Goal: Task Accomplishment & Management: Manage account settings

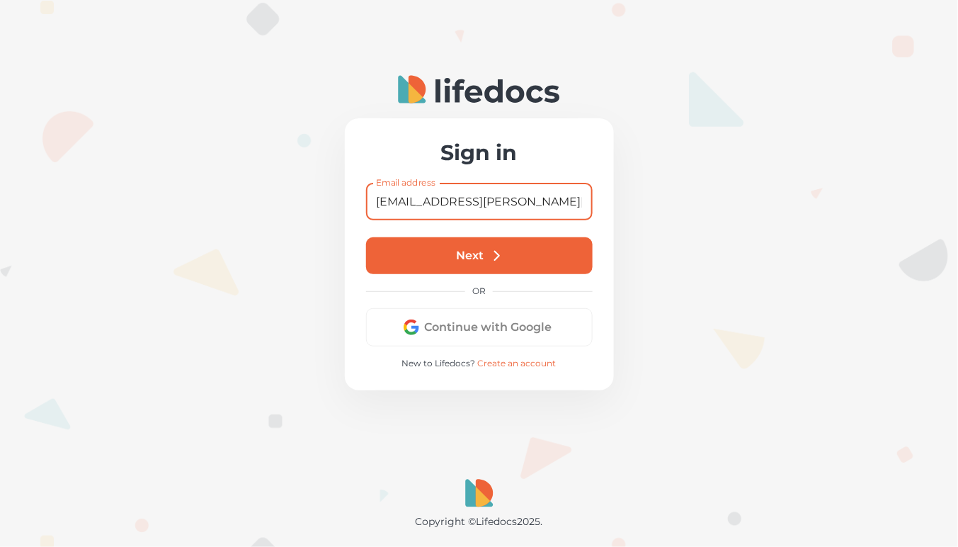
type input "[EMAIL_ADDRESS][PERSON_NAME][DOMAIN_NAME]"
click at [488, 261] on button "Next" at bounding box center [479, 255] width 227 height 37
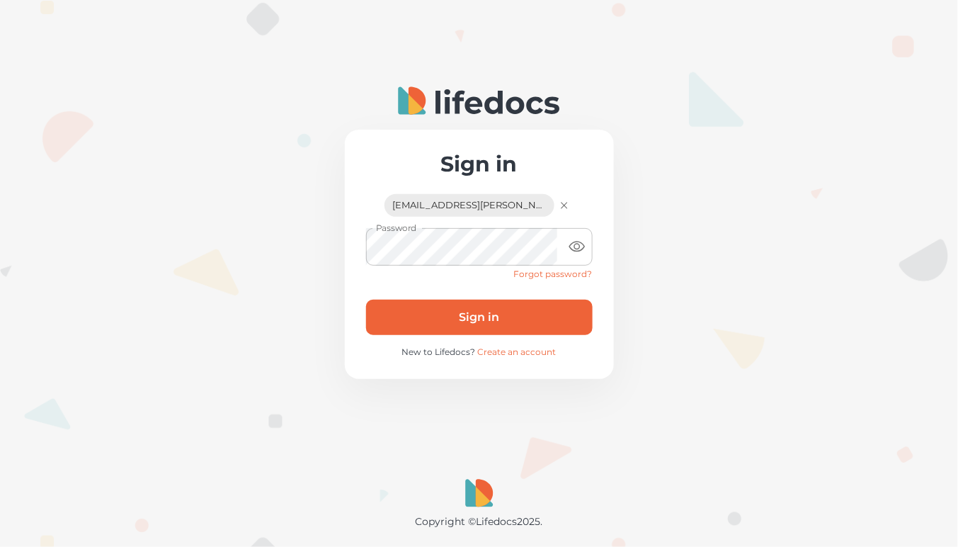
click at [488, 310] on button "Sign in" at bounding box center [479, 317] width 227 height 35
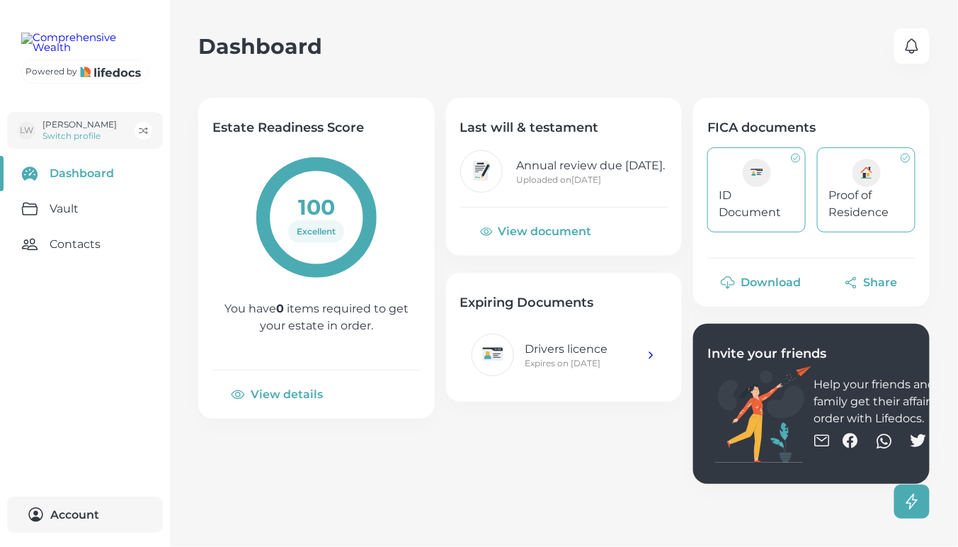
click at [60, 191] on link "Dashboard" at bounding box center [85, 173] width 170 height 35
click at [66, 227] on link "Vault" at bounding box center [85, 208] width 170 height 35
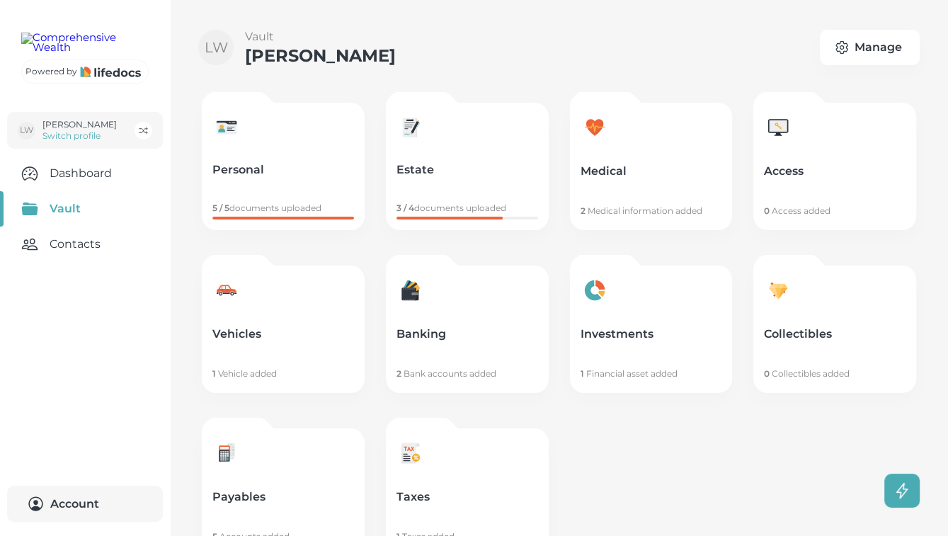
click at [303, 492] on p "Payables" at bounding box center [283, 497] width 142 height 14
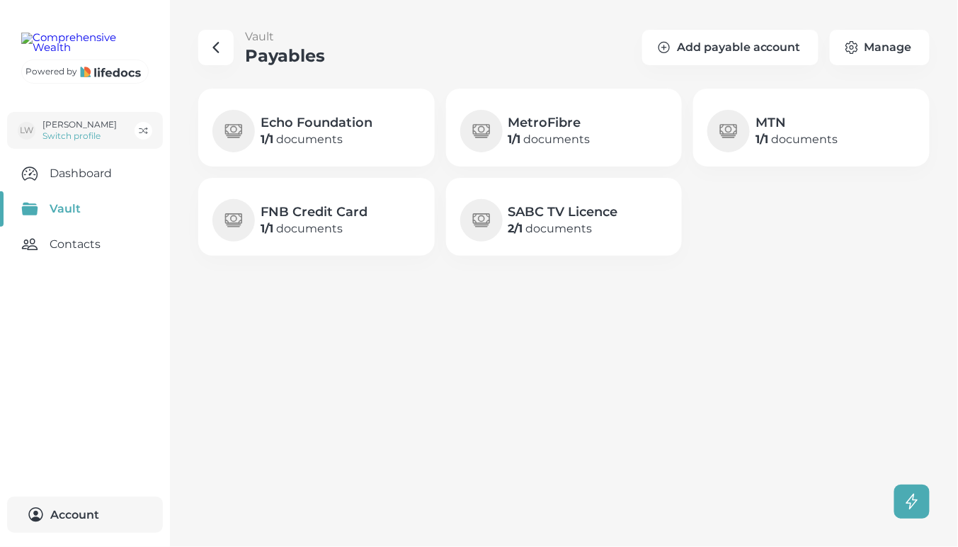
click at [342, 123] on h4 "Echo Foundation" at bounding box center [317, 122] width 112 height 17
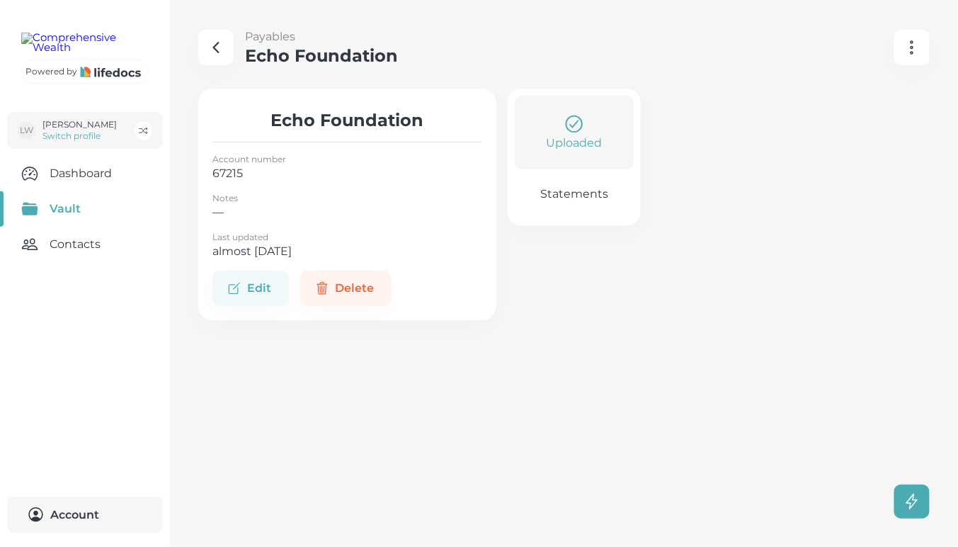
click at [602, 144] on p "Uploaded" at bounding box center [575, 143] width 56 height 17
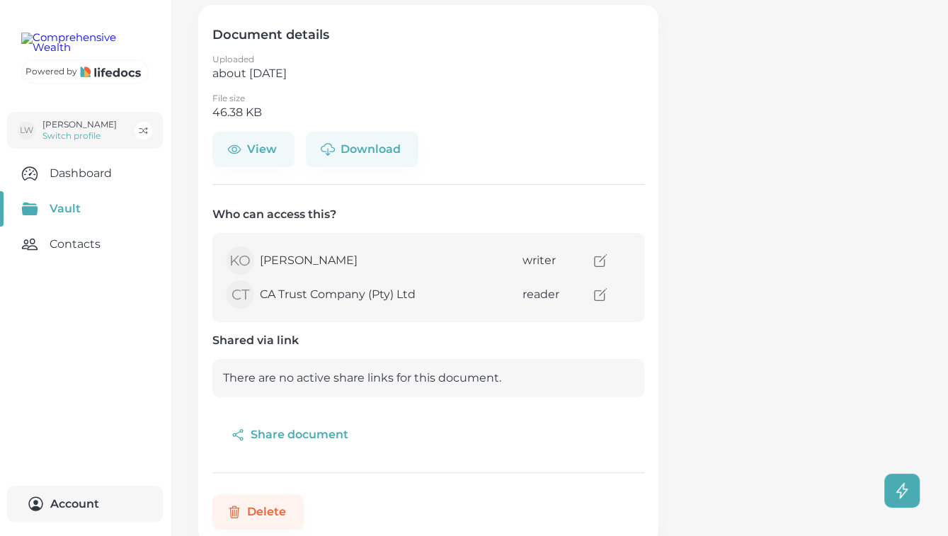
scroll to position [118, 0]
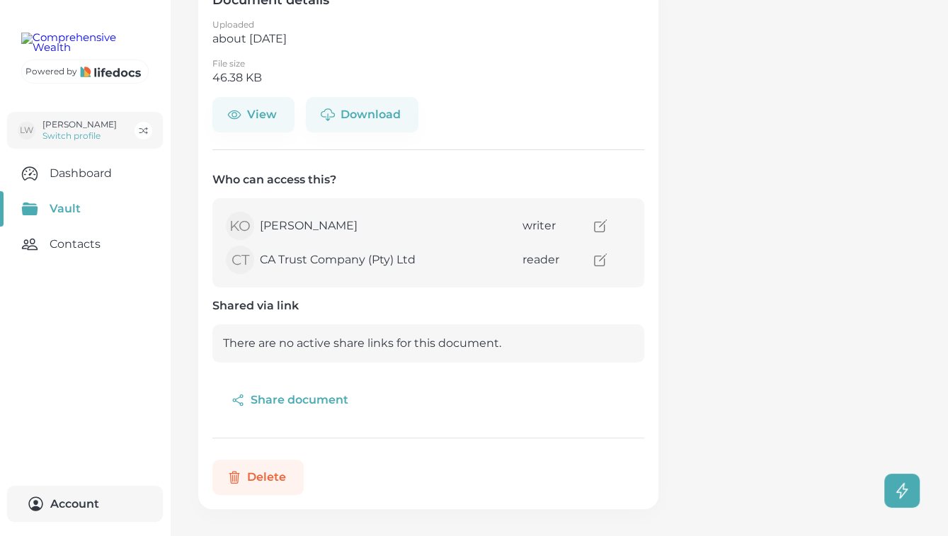
click at [275, 466] on button "Delete" at bounding box center [257, 477] width 91 height 35
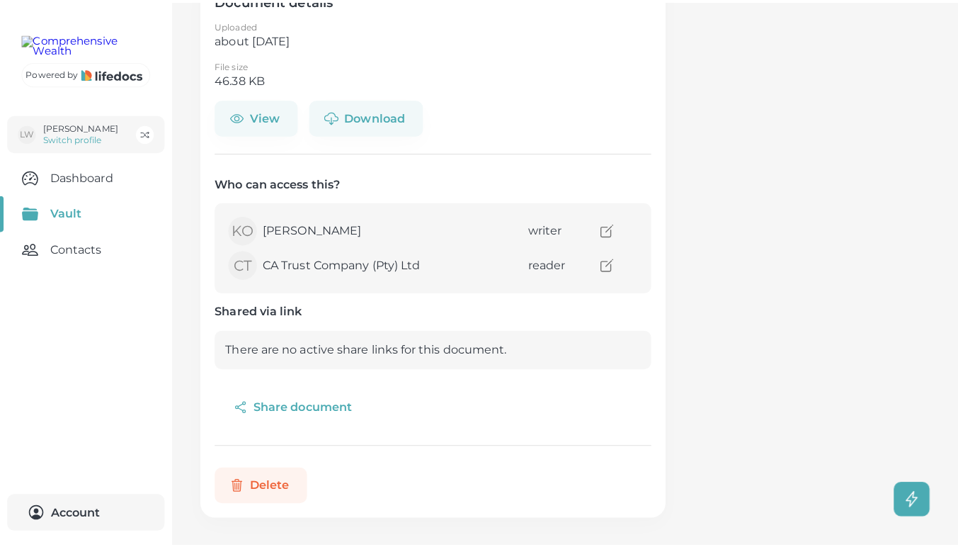
scroll to position [108, 0]
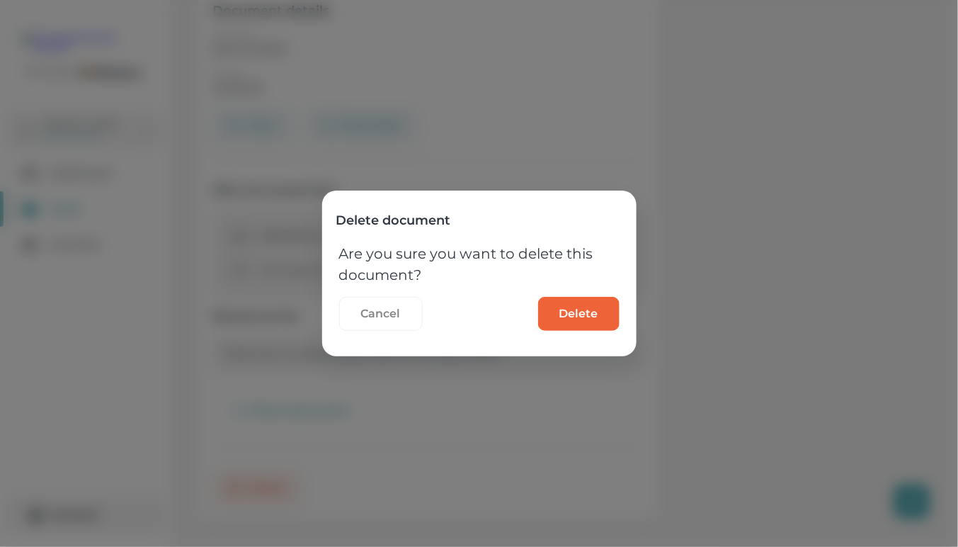
click at [553, 317] on button "Delete" at bounding box center [578, 314] width 81 height 34
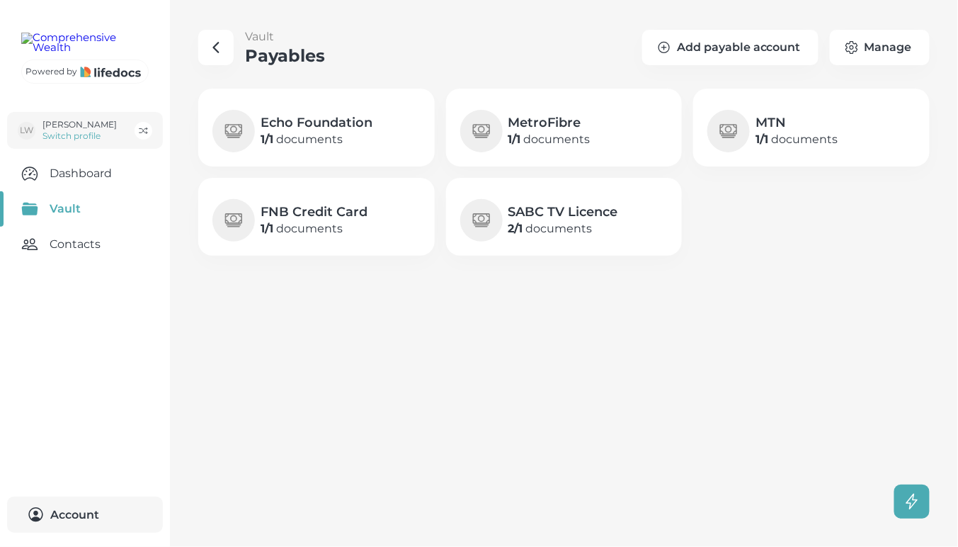
click at [309, 144] on p "1 / 1 documents" at bounding box center [317, 139] width 112 height 17
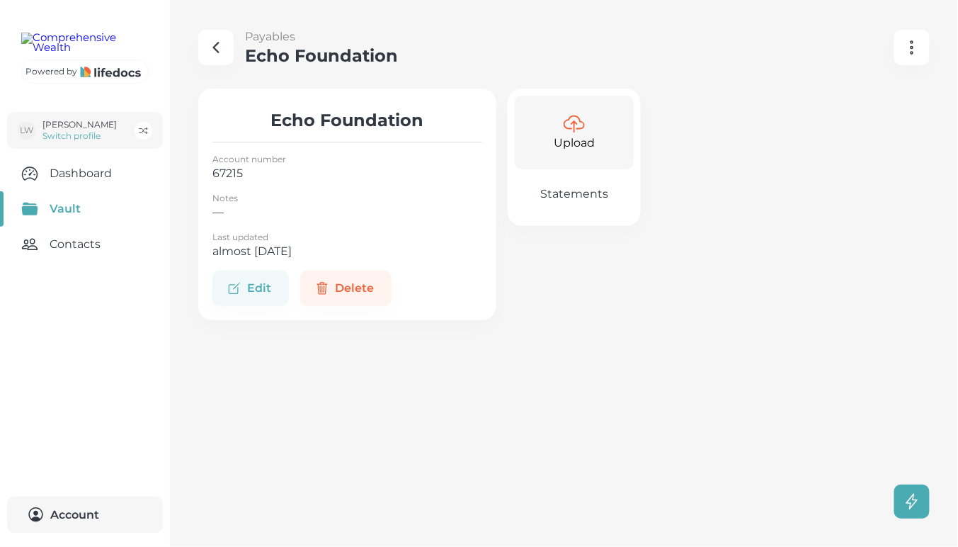
click at [564, 139] on p "Upload" at bounding box center [574, 143] width 41 height 17
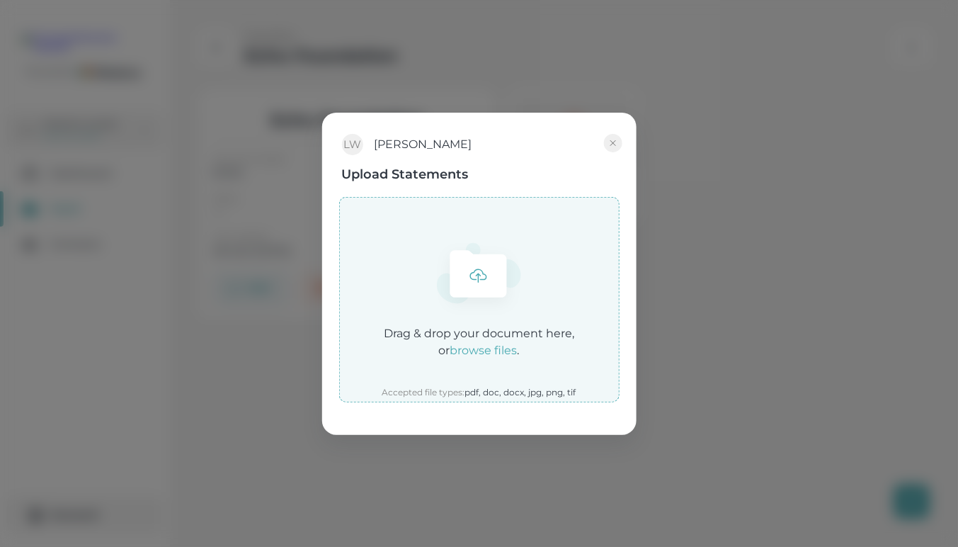
click at [496, 356] on em "browse files" at bounding box center [483, 349] width 67 height 13
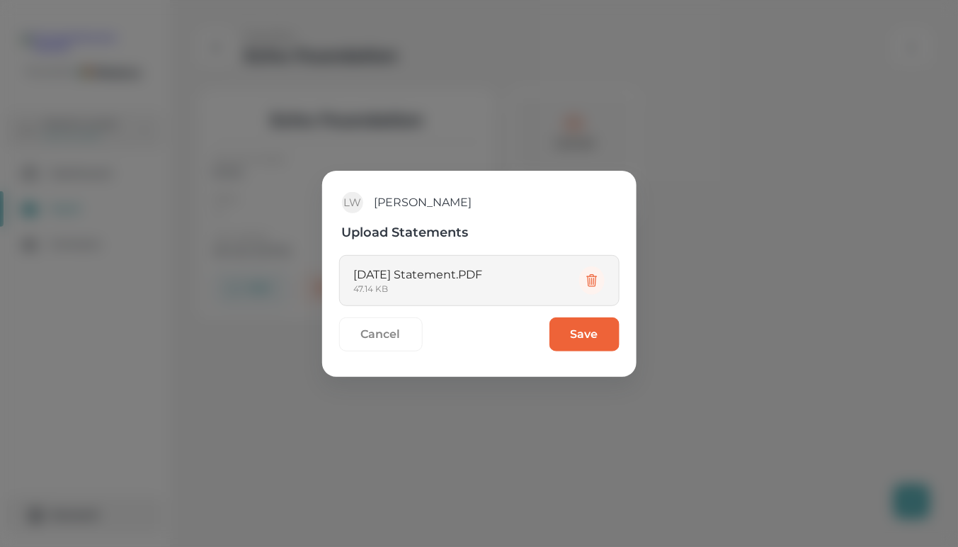
click at [569, 326] on button "Save" at bounding box center [585, 334] width 70 height 34
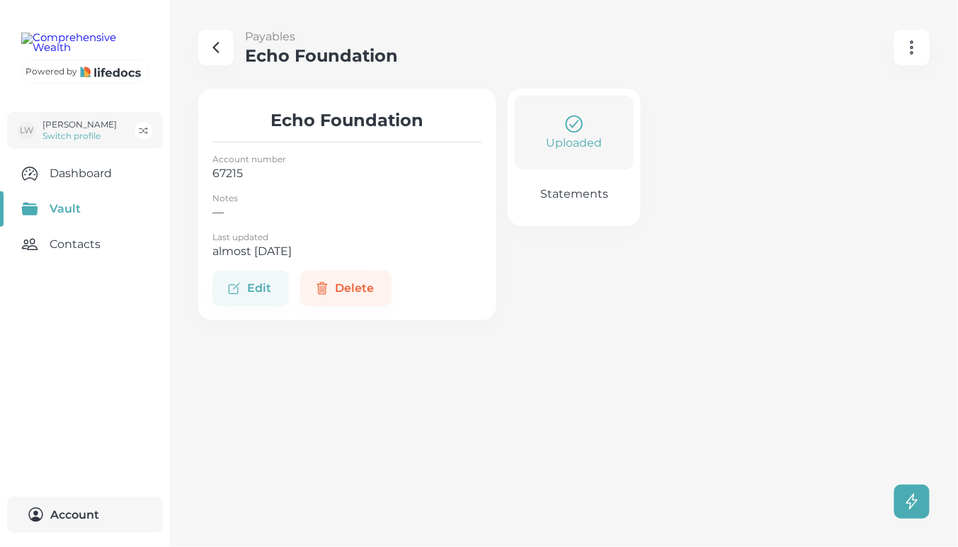
click at [213, 40] on icon "button" at bounding box center [215, 47] width 17 height 17
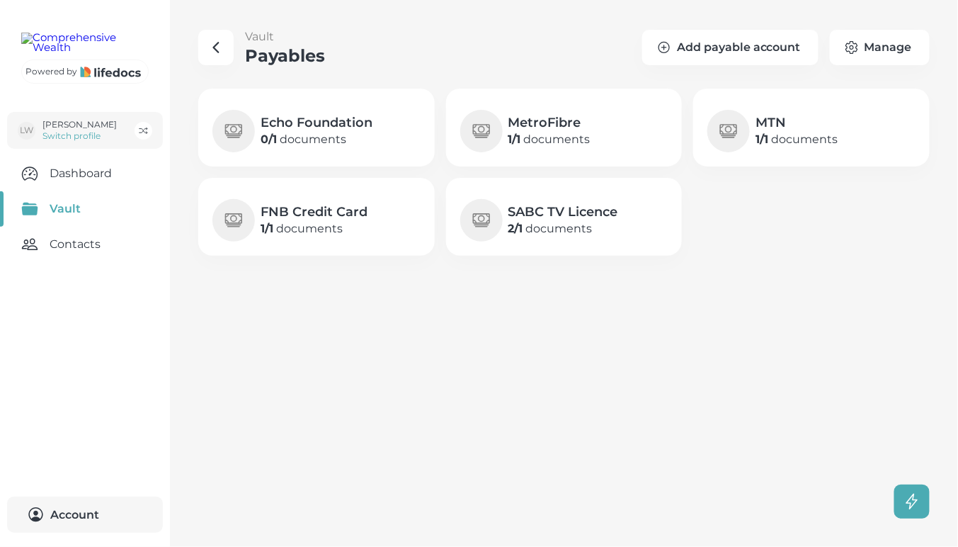
click at [342, 131] on p "0 / 1 documents" at bounding box center [317, 139] width 112 height 17
